Goal: Task Accomplishment & Management: Manage account settings

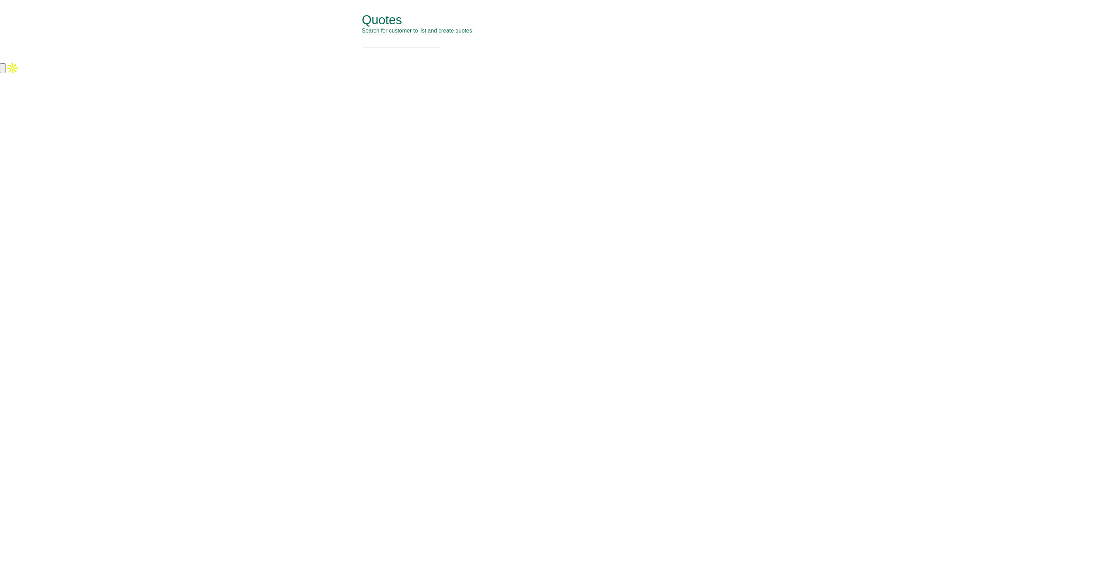
click at [390, 45] on input "text" at bounding box center [401, 41] width 78 height 13
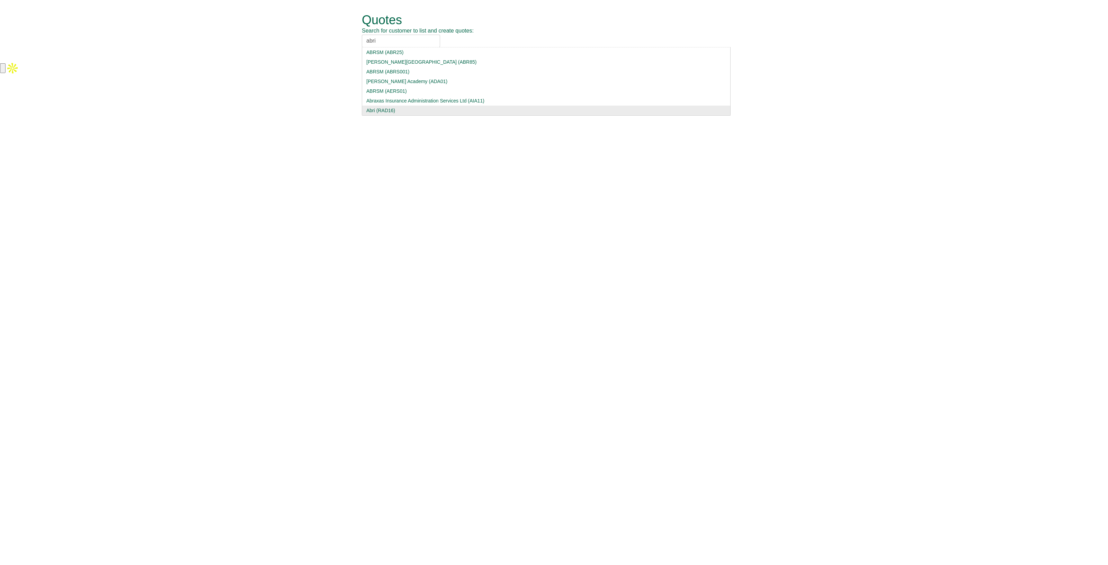
type input "abri"
click at [383, 108] on div "Abri (RAD16)" at bounding box center [546, 110] width 360 height 7
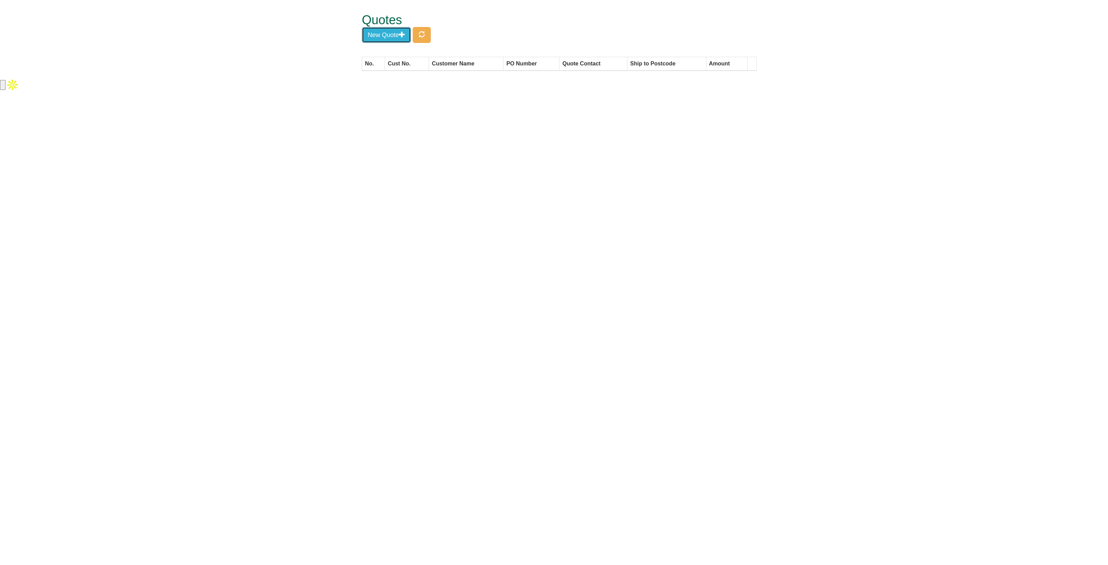
click at [384, 36] on button "New Quote" at bounding box center [386, 35] width 49 height 16
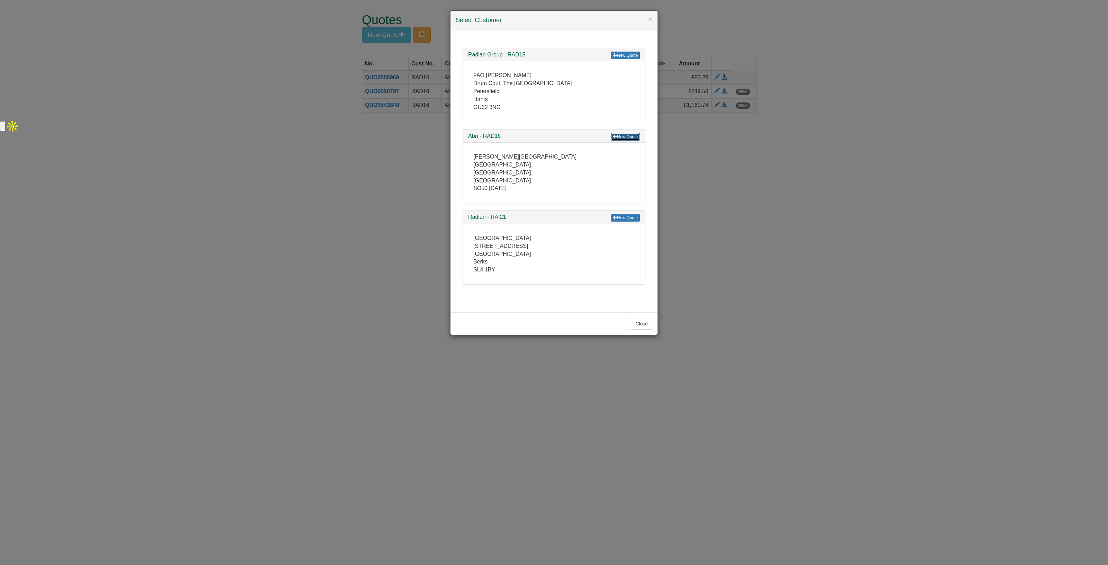
click at [617, 135] on span at bounding box center [615, 136] width 4 height 4
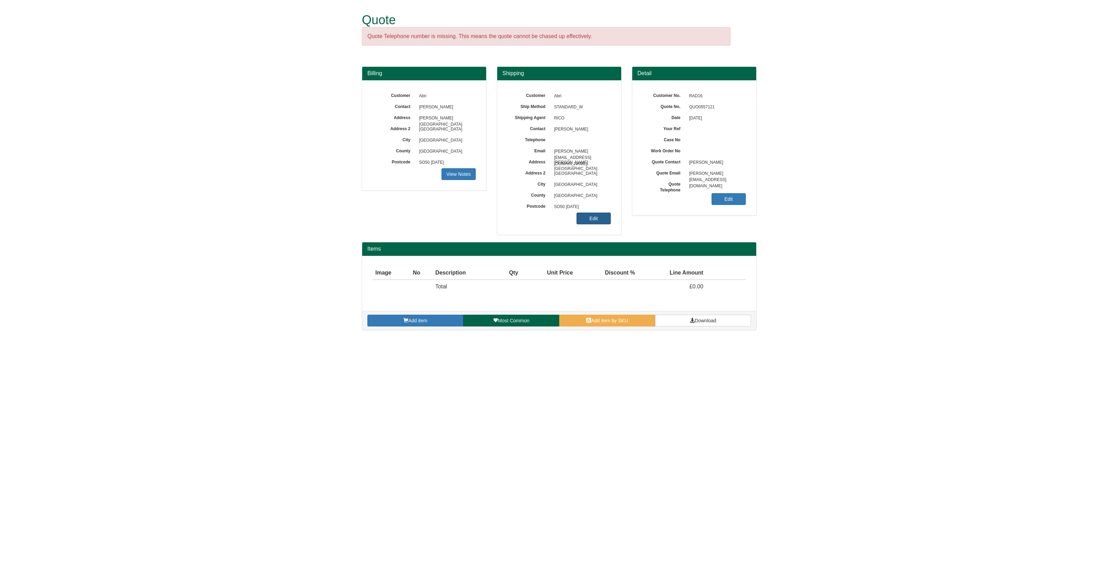
click at [596, 223] on link "Edit" at bounding box center [593, 219] width 34 height 12
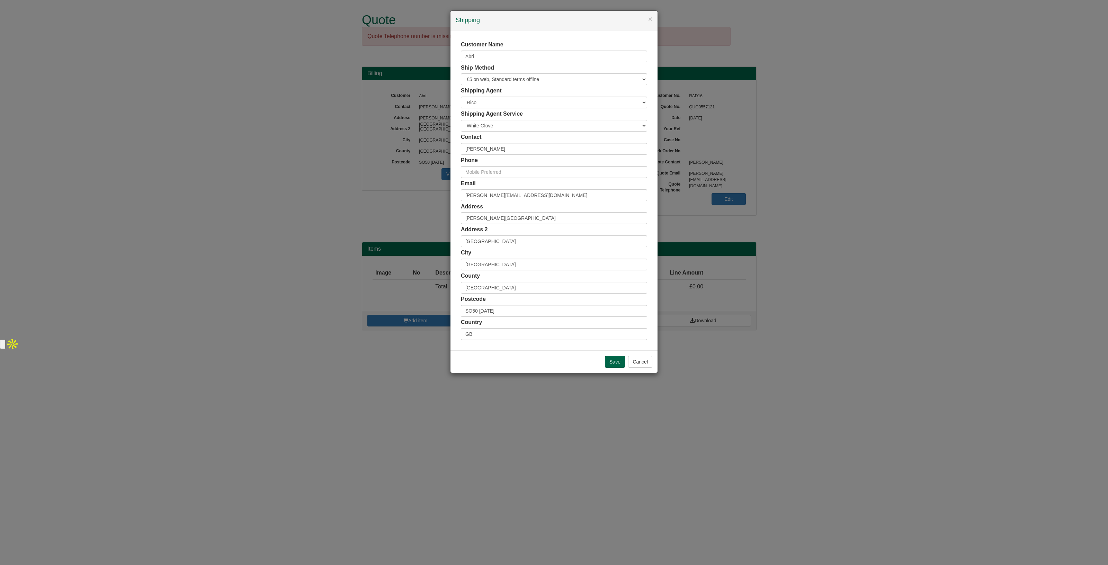
click at [499, 306] on div "Postcode SO50 6AD" at bounding box center [554, 305] width 186 height 21
drag, startPoint x: 499, startPoint y: 307, endPoint x: 444, endPoint y: 312, distance: 54.9
click at [444, 312] on div "× Shipping Customer Name Abri Ship Method Free of Charge £5 Flat Rate £7.50 Fla…" at bounding box center [554, 282] width 1108 height 565
paste input "BA22 8WN"
type input "BA22 8WN"
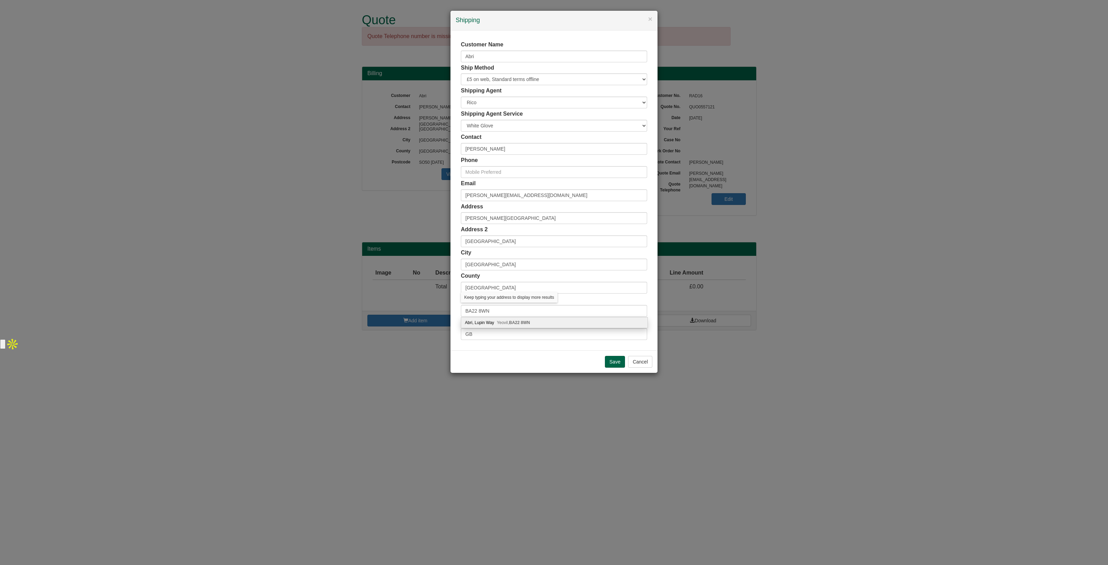
click at [496, 321] on div "Abri, Lupin Way Yeovil, BA22 8WN" at bounding box center [554, 322] width 186 height 10
type input "Abri"
type input "Lupin Way"
type input "Yeovil"
type input "Somerset"
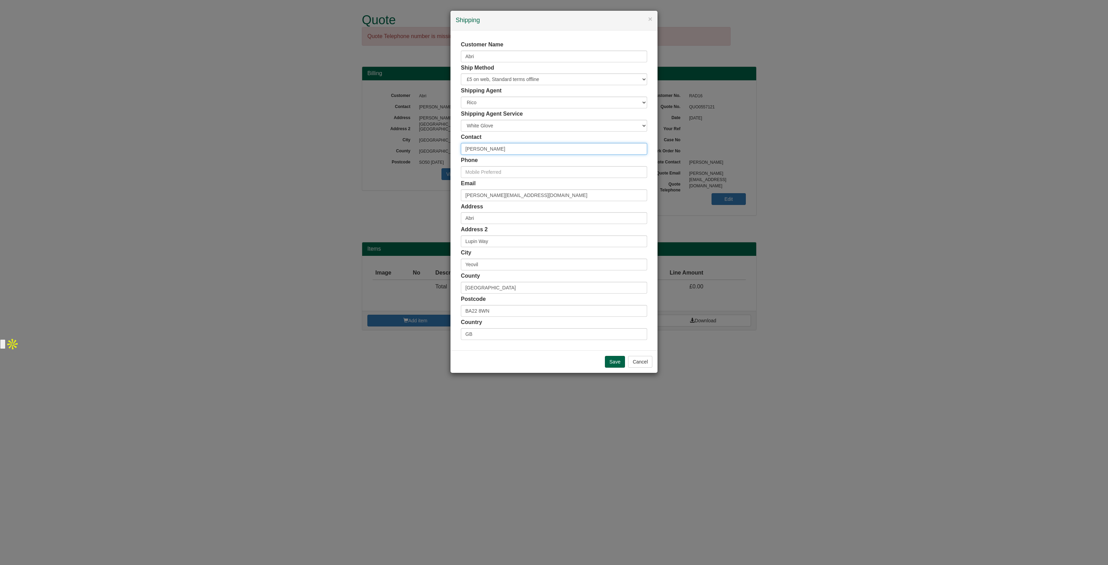
drag, startPoint x: 492, startPoint y: 148, endPoint x: 451, endPoint y: 146, distance: 41.6
click at [451, 146] on div "Customer Name Abri Ship Method Free of Charge £5 Flat Rate £7.50 Flat Rate £10 …" at bounding box center [553, 190] width 207 height 320
type input "Jeni Hook"
click at [474, 174] on input "text" at bounding box center [554, 172] width 186 height 12
paste input "M. 07860 188015"
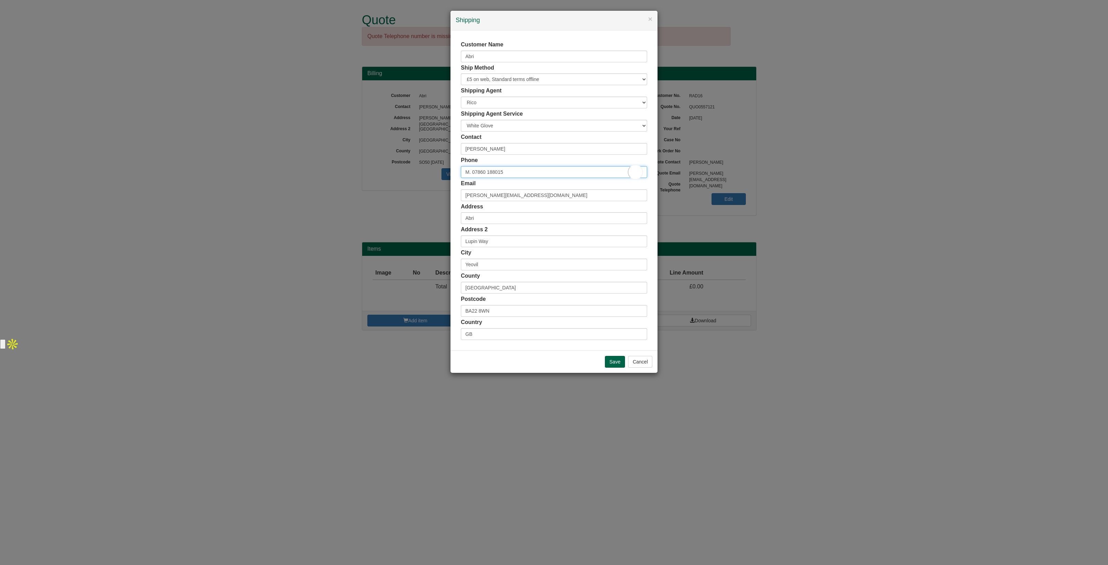
drag, startPoint x: 472, startPoint y: 170, endPoint x: 456, endPoint y: 170, distance: 15.9
click at [456, 170] on div "Customer Name Abri Ship Method Free of Charge £5 Flat Rate £7.50 Flat Rate £10 …" at bounding box center [553, 190] width 207 height 320
type input "07860 188015"
drag, startPoint x: 499, startPoint y: 149, endPoint x: 447, endPoint y: 154, distance: 52.2
click at [447, 154] on div "× Shipping Customer Name Abri Ship Method Free of Charge £5 Flat Rate £7.50 Fla…" at bounding box center [554, 282] width 1108 height 565
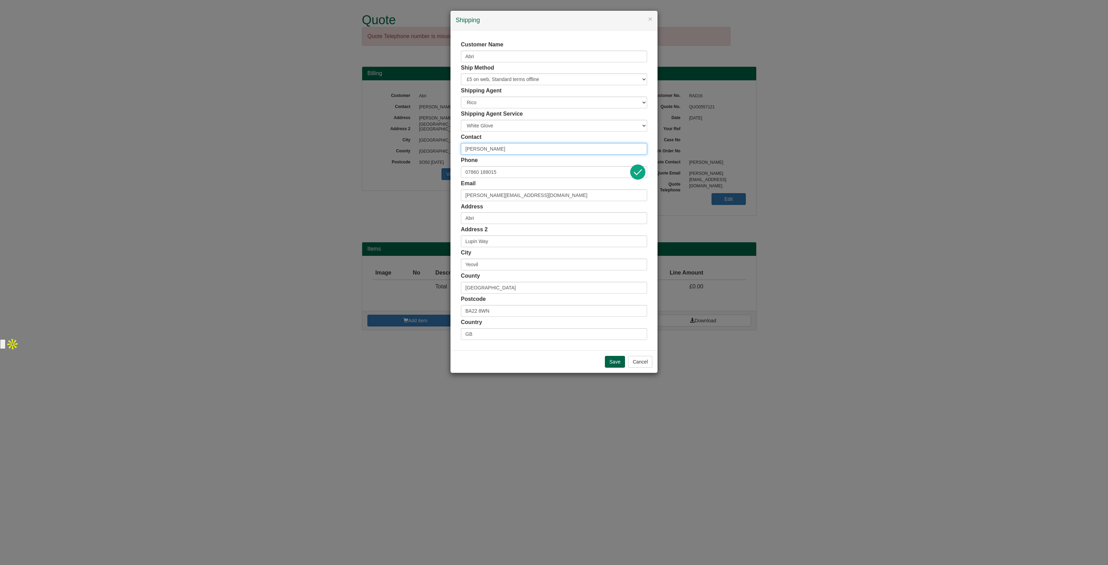
type input "Bobby Green"
drag, startPoint x: 523, startPoint y: 192, endPoint x: 475, endPoint y: 194, distance: 48.1
click at [475, 194] on input "pledger@abri.co.uk" at bounding box center [554, 195] width 186 height 12
type input "p"
paste input "Jeni.Hook@abri.co.uk"
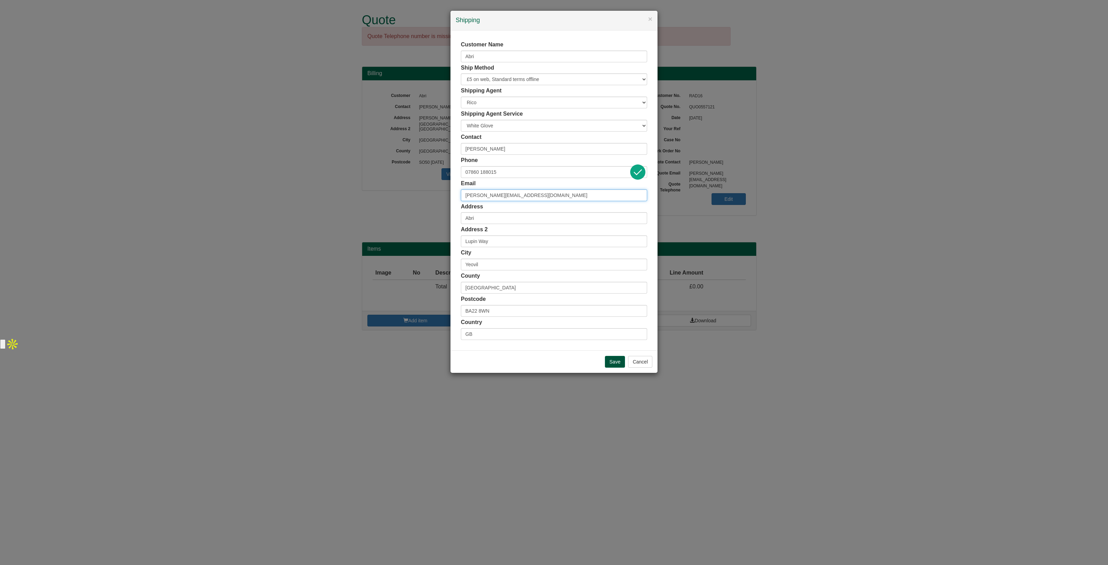
type input "Jeni.Hook@abri.co.uk"
click at [616, 364] on input "Save" at bounding box center [615, 362] width 20 height 12
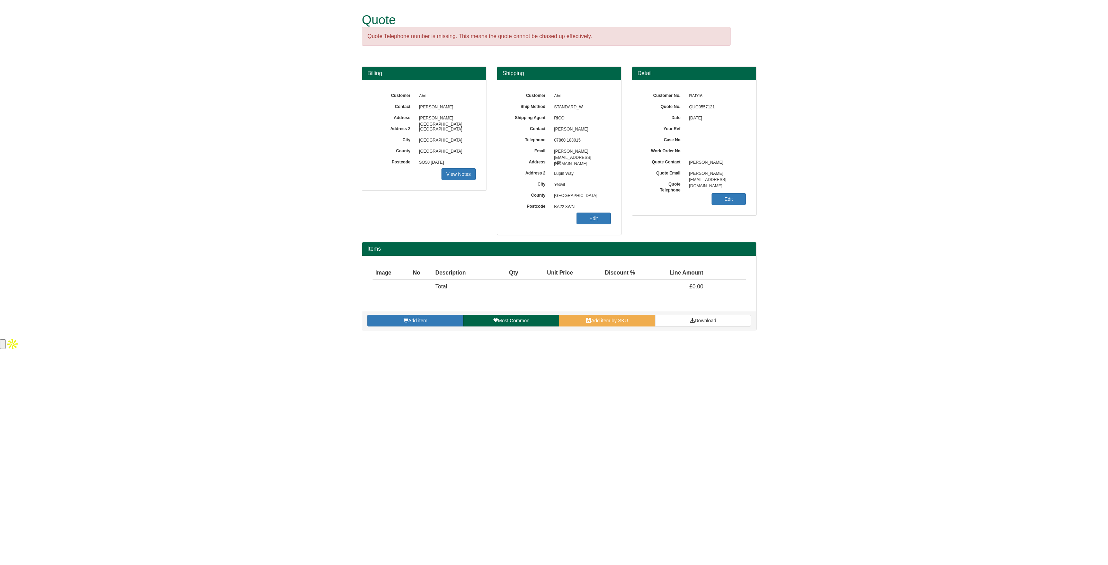
click at [851, 193] on form "Quote Quote Telephone number is missing. This means the quote cannot be chased …" at bounding box center [554, 168] width 1108 height 337
click at [597, 320] on span "Add item by SKU" at bounding box center [609, 321] width 37 height 6
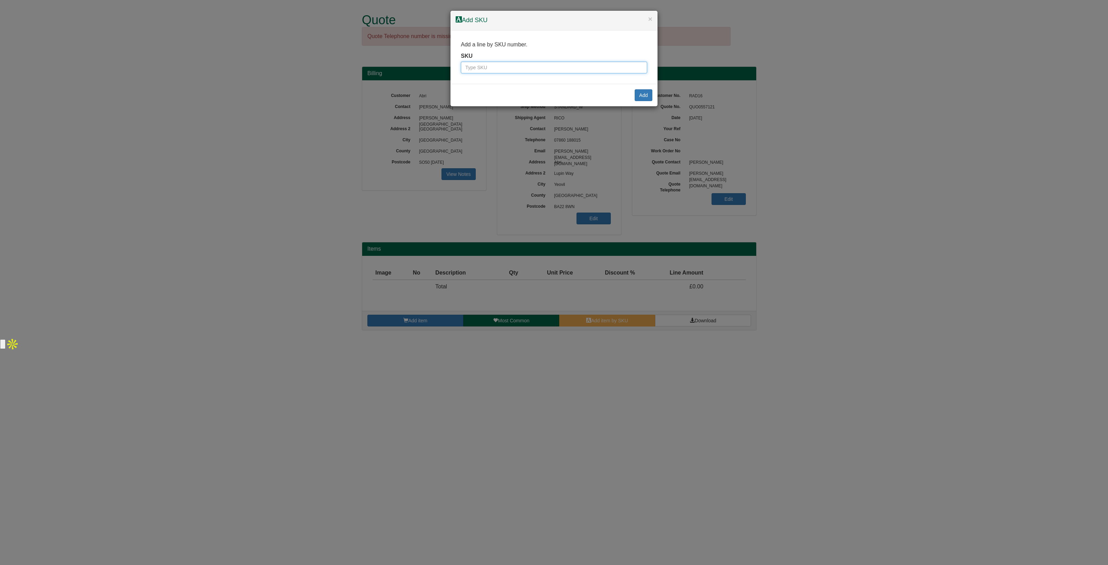
click at [491, 66] on input "text" at bounding box center [554, 68] width 186 height 12
paste input "3173"
type input "3173"
click at [642, 98] on button "Add" at bounding box center [644, 95] width 18 height 12
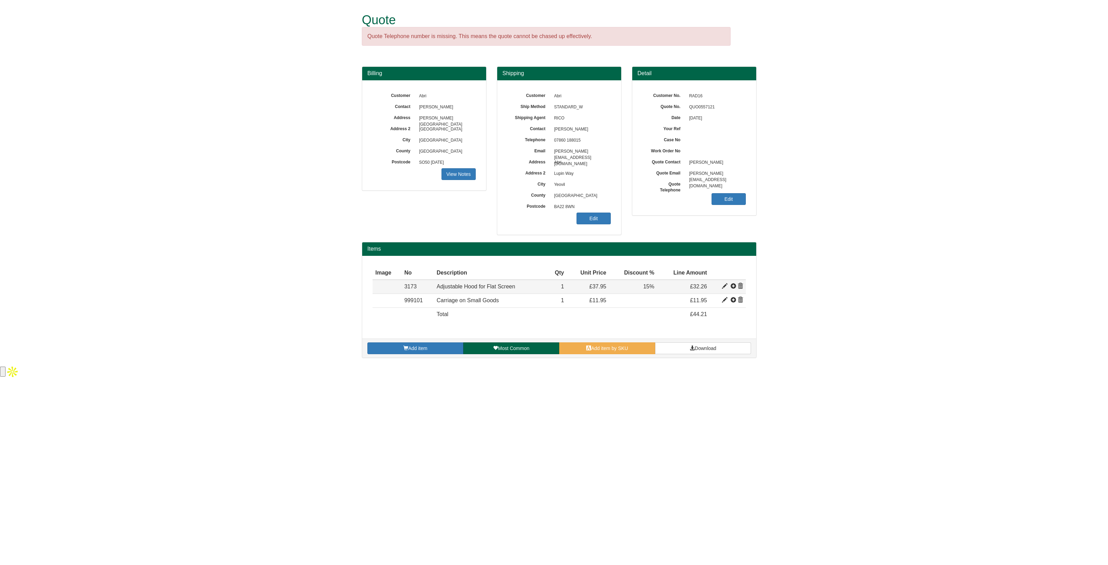
click at [724, 285] on span at bounding box center [725, 287] width 6 height 6
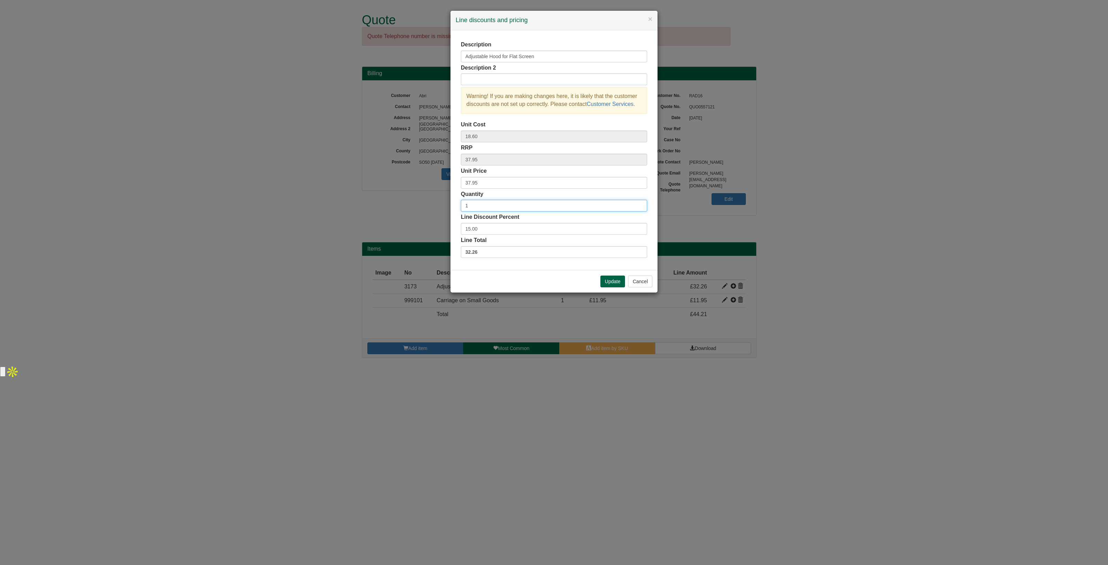
click at [495, 207] on input "1" at bounding box center [554, 206] width 186 height 12
type input "2"
click at [621, 277] on button "Update" at bounding box center [612, 282] width 25 height 12
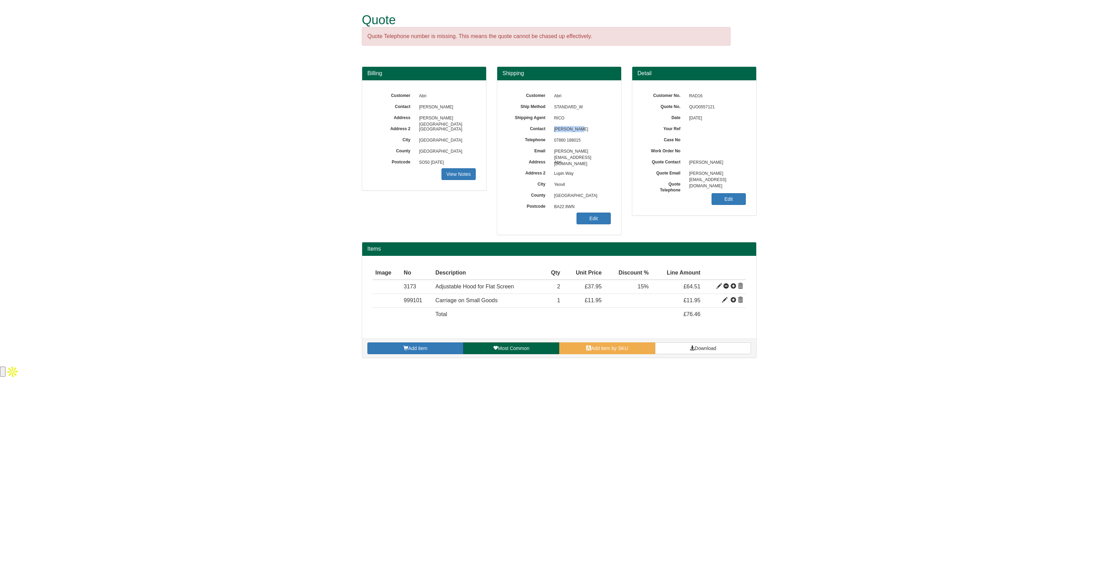
drag, startPoint x: 583, startPoint y: 127, endPoint x: 553, endPoint y: 132, distance: 30.8
click at [553, 132] on span "Bobby Green" at bounding box center [580, 129] width 60 height 11
copy span "Bobby Green"
click at [697, 347] on span "Download" at bounding box center [705, 349] width 21 height 6
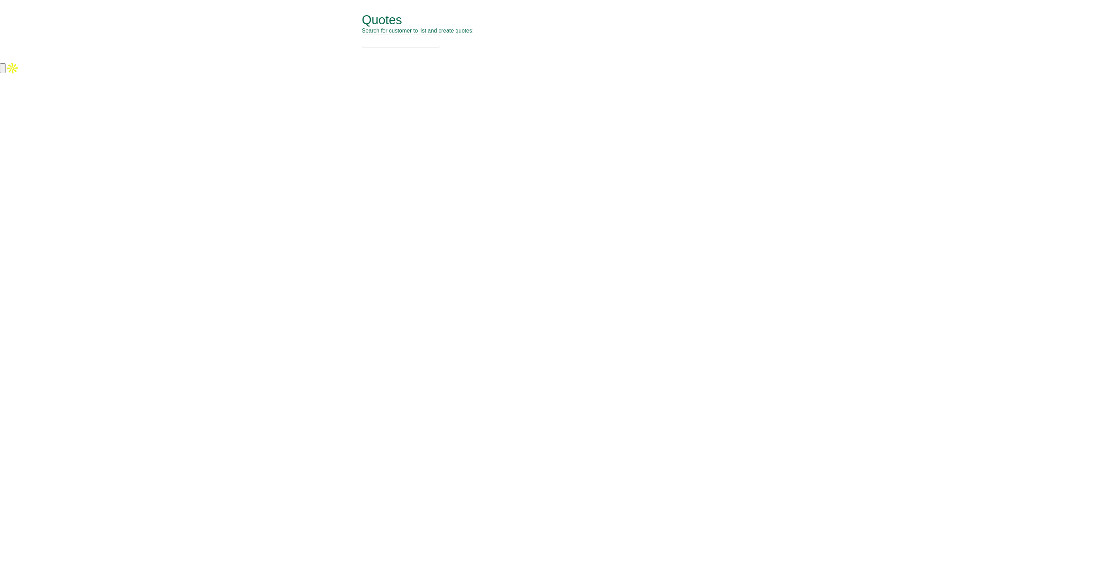
click at [373, 41] on input "text" at bounding box center [401, 41] width 78 height 13
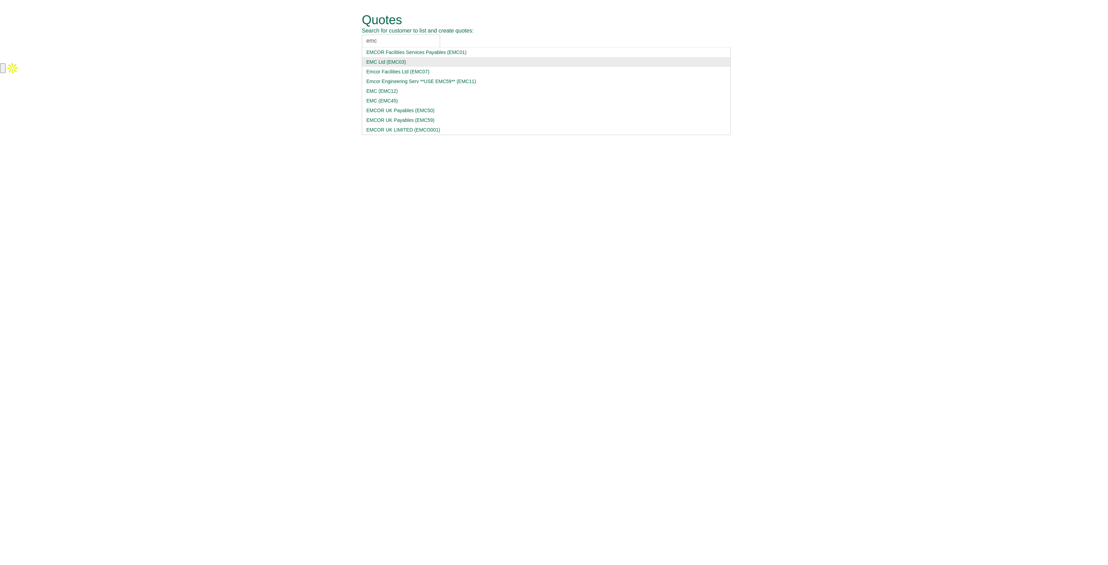
type input "emc"
click at [429, 62] on div "EMC Ltd (EMC03)" at bounding box center [546, 62] width 360 height 7
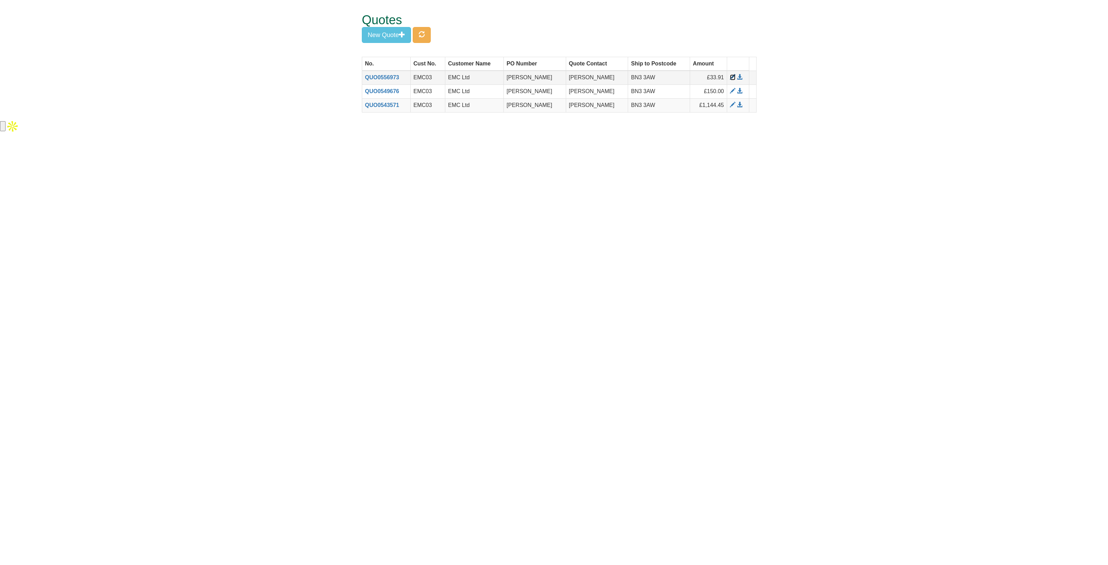
click at [731, 78] on span at bounding box center [733, 77] width 6 height 6
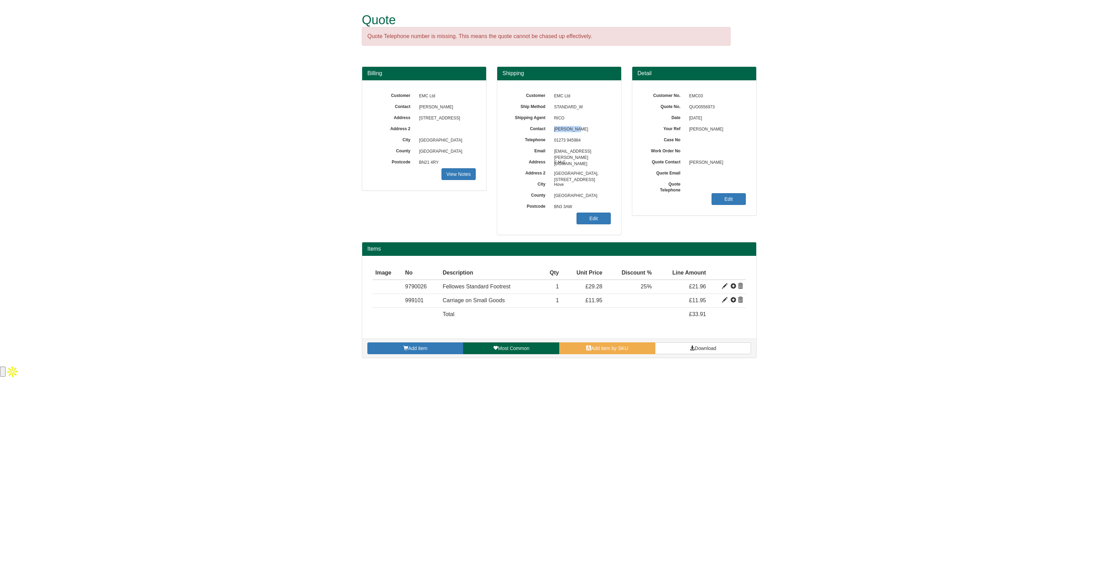
drag, startPoint x: 573, startPoint y: 129, endPoint x: 552, endPoint y: 131, distance: 21.2
click at [552, 131] on span "[PERSON_NAME]" at bounding box center [580, 129] width 60 height 11
click at [690, 346] on span at bounding box center [692, 348] width 5 height 5
